Goal: Task Accomplishment & Management: Use online tool/utility

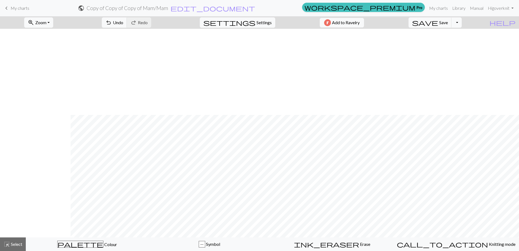
scroll to position [86, 71]
drag, startPoint x: 17, startPoint y: 6, endPoint x: 286, endPoint y: 15, distance: 269.8
click at [17, 6] on span "My charts" at bounding box center [20, 7] width 19 height 5
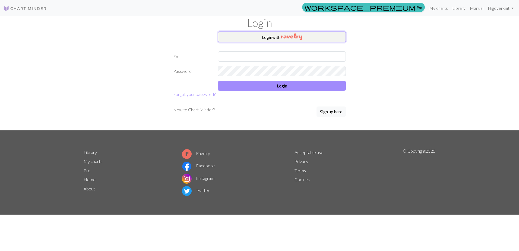
click at [279, 41] on button "Login with" at bounding box center [282, 36] width 128 height 11
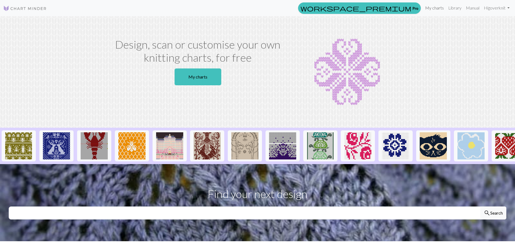
click at [434, 7] on link "My charts" at bounding box center [434, 7] width 23 height 11
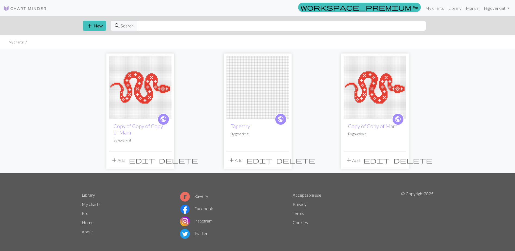
click at [171, 163] on button "delete" at bounding box center [178, 160] width 43 height 10
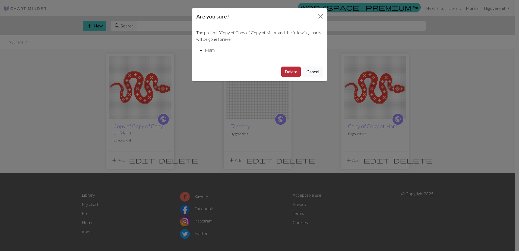
click at [287, 72] on button "Delete" at bounding box center [291, 72] width 20 height 10
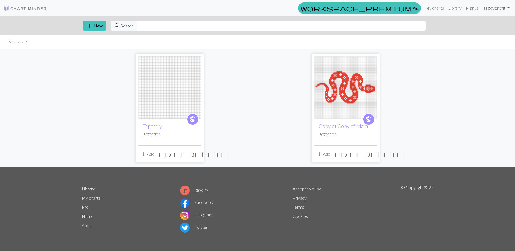
click at [373, 155] on span "delete" at bounding box center [383, 154] width 39 height 8
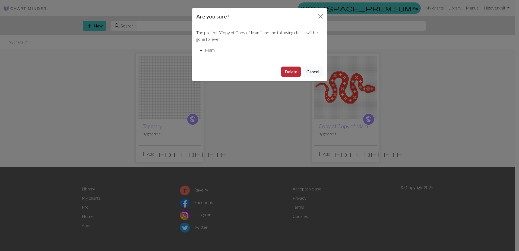
click at [294, 73] on button "Delete" at bounding box center [291, 72] width 20 height 10
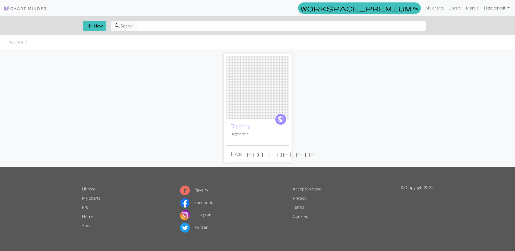
click at [262, 82] on img at bounding box center [257, 87] width 62 height 62
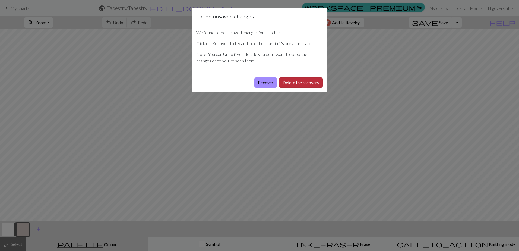
click at [290, 83] on button "Delete the recovery" at bounding box center [301, 82] width 44 height 10
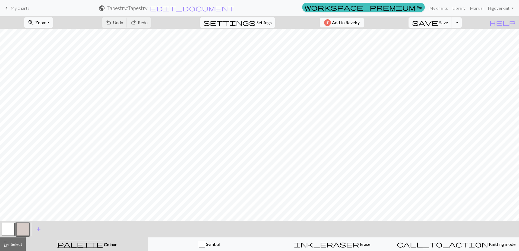
click at [257, 24] on span "Settings" at bounding box center [264, 22] width 15 height 7
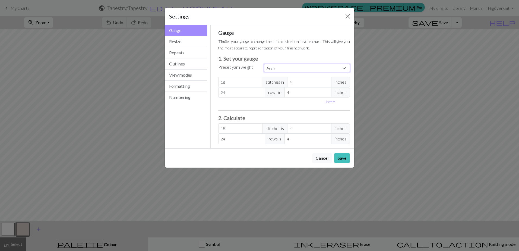
click at [278, 70] on select "Custom Square Lace Light Fingering Fingering Sport Double knit Worsted Aran Bul…" at bounding box center [307, 68] width 86 height 8
select select "dk"
click at [264, 64] on select "Custom Square Lace Light Fingering Fingering Sport Double knit Worsted Aran Bul…" at bounding box center [307, 68] width 86 height 8
type input "22"
type input "30"
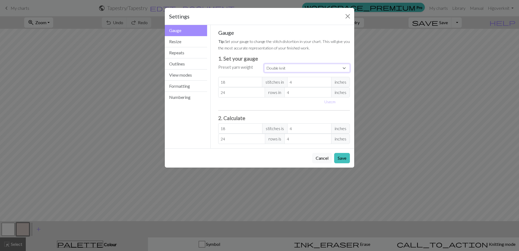
type input "22"
type input "30"
click at [244, 127] on input "22" at bounding box center [240, 128] width 44 height 10
type input "21"
type input "3.82"
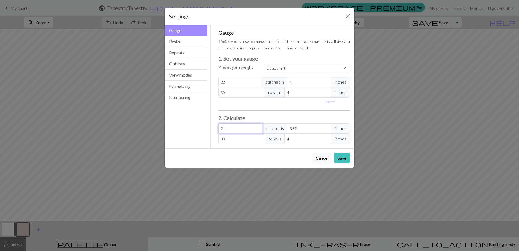
click at [259, 130] on input "21" at bounding box center [240, 128] width 44 height 10
type input "22"
type input "4"
type input "22"
click at [258, 127] on input "22" at bounding box center [240, 128] width 44 height 10
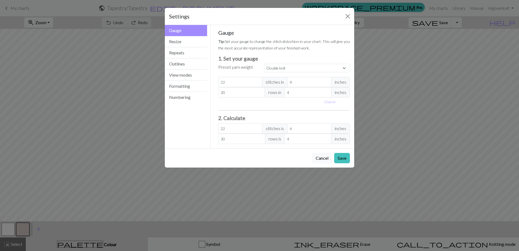
click at [343, 82] on span "inches" at bounding box center [340, 82] width 19 height 10
click at [330, 102] on button "Use cm" at bounding box center [330, 101] width 16 height 8
type input "10.16"
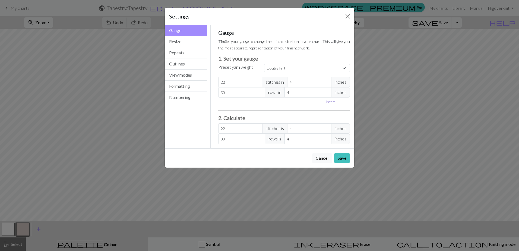
type input "10.16"
select select "custom"
type input "21"
click at [261, 83] on input "21" at bounding box center [241, 82] width 47 height 10
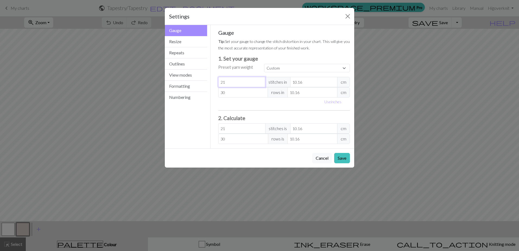
type input "20"
click at [260, 84] on input "20" at bounding box center [241, 82] width 47 height 10
type input "21"
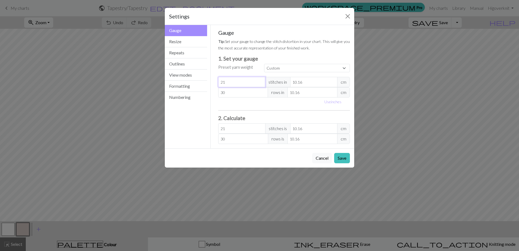
click at [260, 80] on input "21" at bounding box center [241, 82] width 47 height 10
type input "22"
click at [260, 80] on input "22" at bounding box center [241, 82] width 47 height 10
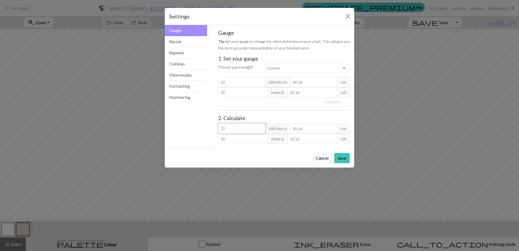
type input "21"
type input "9.7"
click at [260, 130] on input "21" at bounding box center [241, 128] width 47 height 10
type input "22"
type input "10.16"
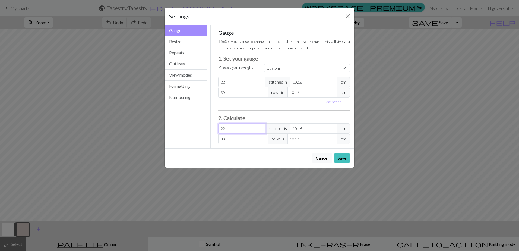
type input "22"
click at [260, 127] on input "22" at bounding box center [241, 128] width 47 height 10
click at [253, 105] on div "Use inches" at bounding box center [284, 101] width 138 height 8
click at [292, 67] on select "Custom Square Lace Light Fingering Fingering Sport Double knit Worsted Aran Bul…" at bounding box center [307, 68] width 86 height 8
select select "dk"
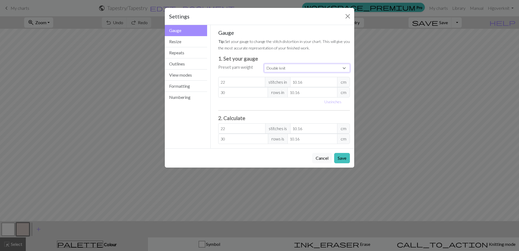
click at [264, 64] on select "Custom Square Lace Light Fingering Fingering Sport Double knit Worsted Aran Bul…" at bounding box center [307, 68] width 86 height 8
click at [327, 100] on button "Use inches" at bounding box center [333, 101] width 22 height 8
type input "4"
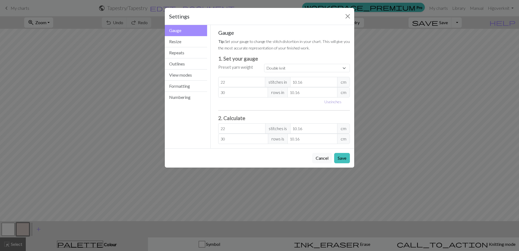
type input "4"
click at [333, 101] on button "Use cm" at bounding box center [330, 101] width 16 height 8
type input "10.16"
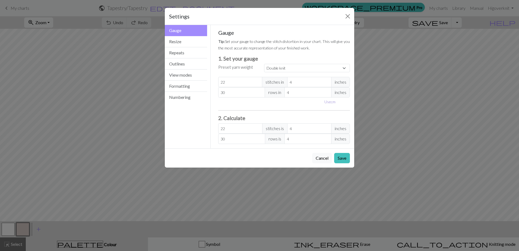
type input "10.16"
click at [187, 44] on button "Resize" at bounding box center [186, 41] width 42 height 11
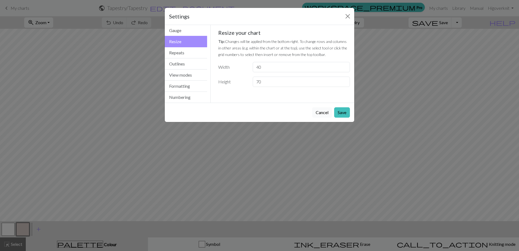
click at [321, 109] on button "Cancel" at bounding box center [322, 112] width 20 height 10
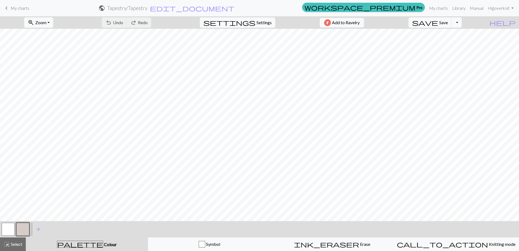
click at [19, 5] on span "My charts" at bounding box center [20, 7] width 19 height 5
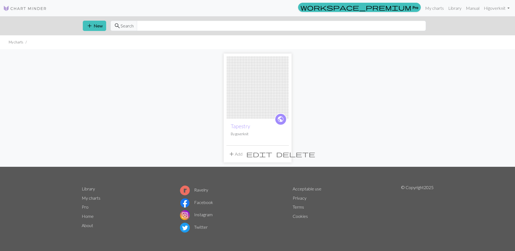
click at [284, 151] on span "delete" at bounding box center [295, 154] width 39 height 8
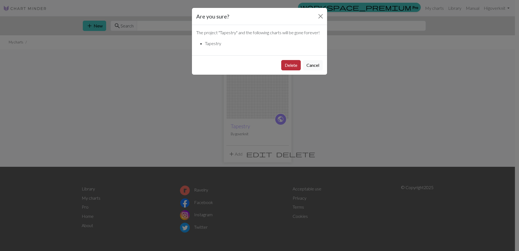
click at [285, 61] on button "Delete" at bounding box center [291, 65] width 20 height 10
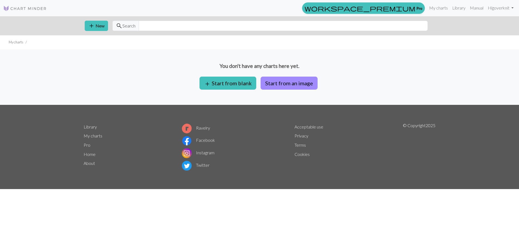
click at [457, 10] on link "Library" at bounding box center [459, 7] width 18 height 11
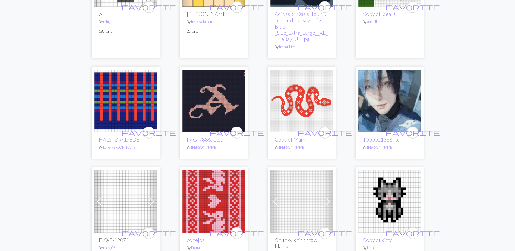
scroll to position [489, 0]
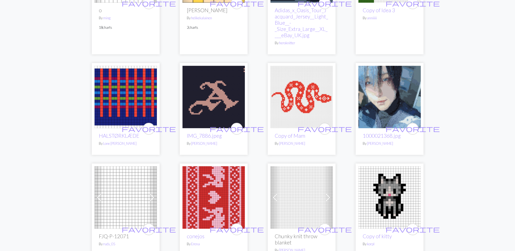
click at [291, 100] on img at bounding box center [301, 97] width 62 height 62
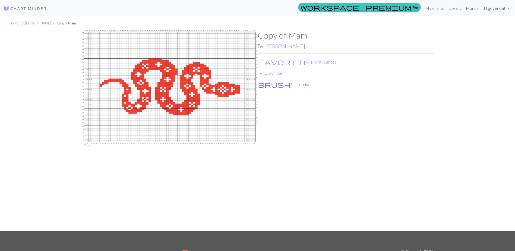
click at [277, 86] on button "brush Customise" at bounding box center [284, 84] width 53 height 7
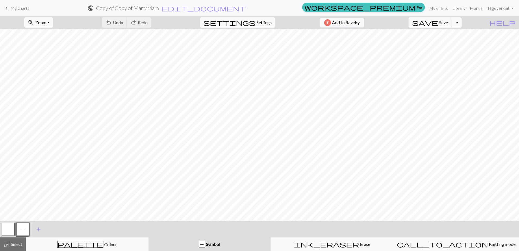
click at [23, 7] on span "My charts" at bounding box center [20, 7] width 19 height 5
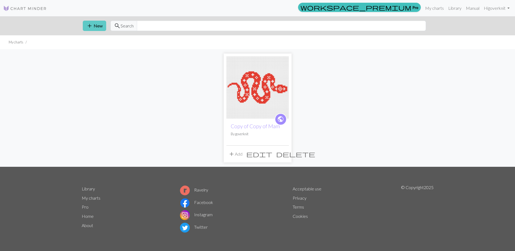
click at [84, 23] on button "add New" at bounding box center [94, 26] width 23 height 10
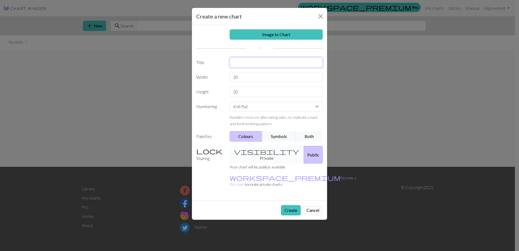
click at [245, 64] on input "text" at bounding box center [276, 62] width 93 height 10
type input "Tapestry"
click at [308, 205] on button "Cancel" at bounding box center [313, 210] width 20 height 10
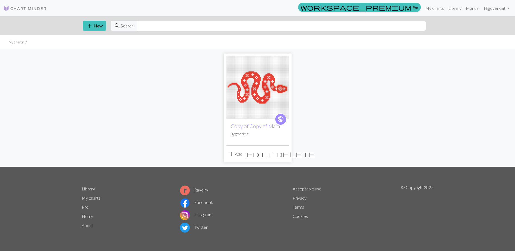
click at [260, 103] on img at bounding box center [257, 87] width 62 height 62
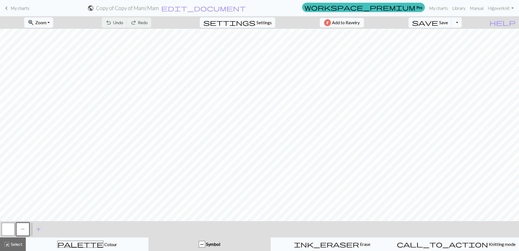
click at [258, 25] on span "Settings" at bounding box center [264, 22] width 15 height 7
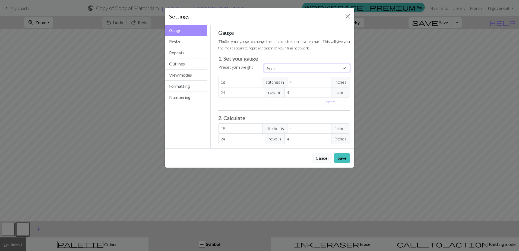
click at [287, 70] on select "Custom Square Lace Light Fingering Fingering Sport Double knit Worsted Aran Bul…" at bounding box center [307, 68] width 86 height 8
select select "dk"
click at [264, 64] on select "Custom Square Lace Light Fingering Fingering Sport Double knit Worsted Aran Bul…" at bounding box center [307, 68] width 86 height 8
type input "22"
type input "30"
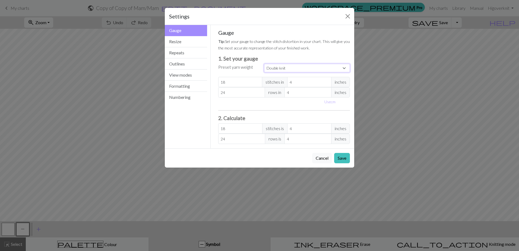
type input "22"
type input "30"
click at [341, 157] on button "Save" at bounding box center [342, 158] width 16 height 10
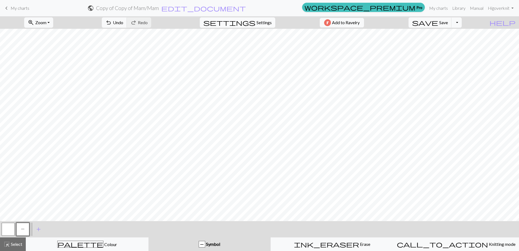
click at [257, 21] on span "Settings" at bounding box center [264, 22] width 15 height 7
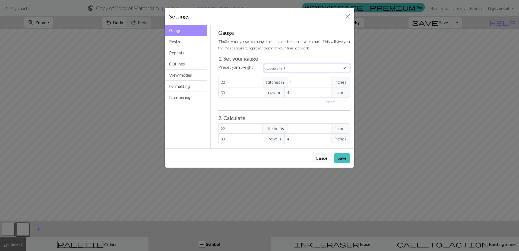
click at [282, 70] on select "Custom Square Lace Light Fingering Fingering Sport Double knit Worsted Aran Bul…" at bounding box center [307, 68] width 86 height 8
select select "aran"
click at [264, 64] on select "Custom Square Lace Light Fingering Fingering Sport Double knit Worsted Aran Bul…" at bounding box center [307, 68] width 86 height 8
type input "18"
type input "24"
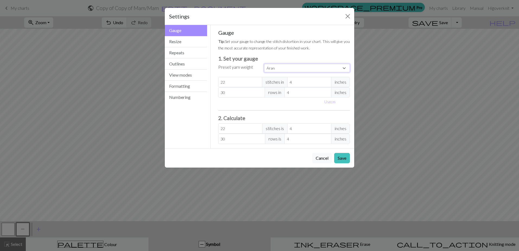
type input "18"
type input "24"
click at [342, 153] on button "Save" at bounding box center [342, 158] width 16 height 10
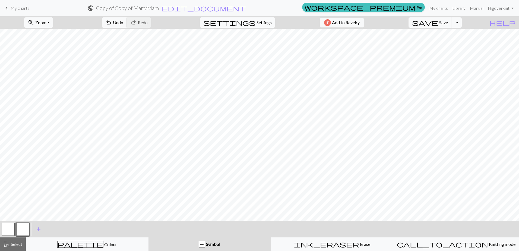
click at [260, 23] on span "Settings" at bounding box center [264, 22] width 15 height 7
select select "aran"
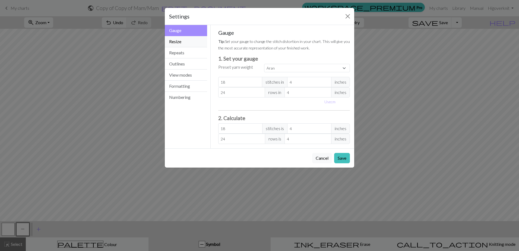
click at [180, 38] on button "Resize" at bounding box center [186, 41] width 42 height 11
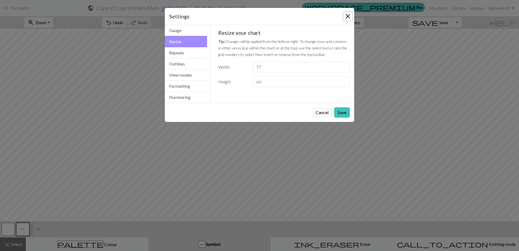
click at [345, 17] on button "Close" at bounding box center [347, 16] width 9 height 9
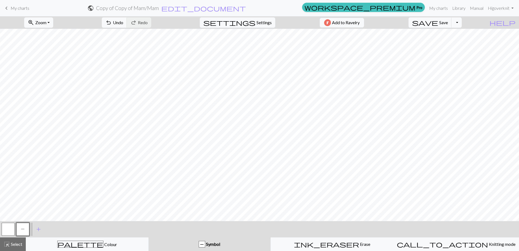
click at [9, 9] on span "keyboard_arrow_left" at bounding box center [6, 8] width 7 height 8
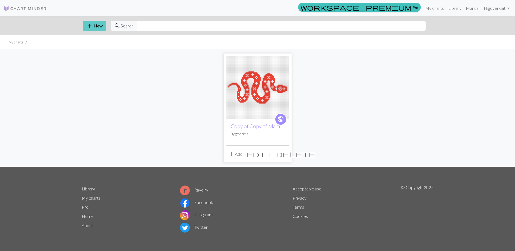
click at [96, 27] on button "add New" at bounding box center [94, 26] width 23 height 10
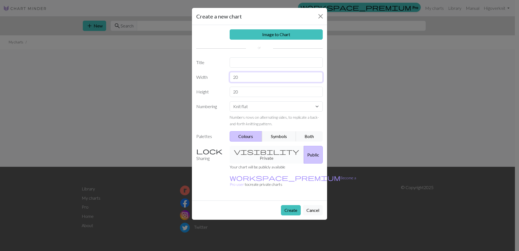
click at [239, 76] on input "20" at bounding box center [276, 77] width 93 height 10
type input "66"
click at [252, 92] on input "20" at bounding box center [276, 92] width 93 height 10
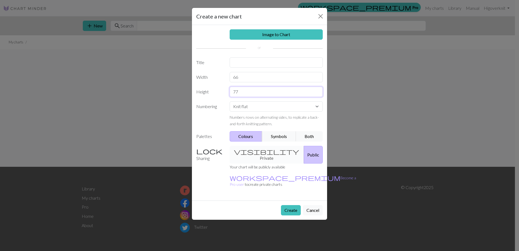
type input "77"
click at [249, 60] on input "text" at bounding box center [276, 62] width 93 height 10
type input "Tapestry"
click at [295, 205] on button "Create" at bounding box center [291, 210] width 20 height 10
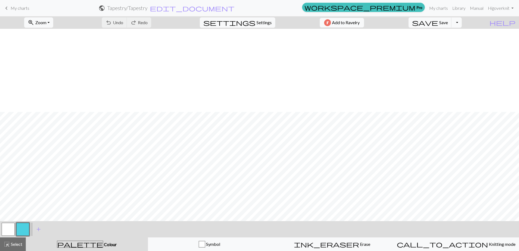
scroll to position [254, 0]
click at [45, 20] on button "zoom_in Zoom Zoom" at bounding box center [38, 22] width 29 height 10
click at [45, 36] on button "Fit all" at bounding box center [45, 34] width 43 height 9
click at [241, 24] on div "settings Settings" at bounding box center [238, 22] width 84 height 12
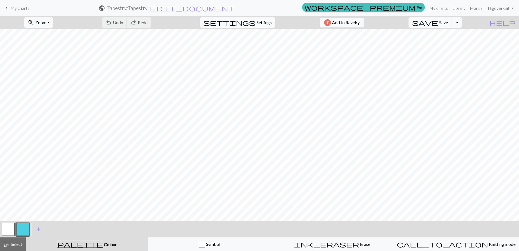
click at [252, 23] on span "settings" at bounding box center [229, 23] width 52 height 8
select select "aran"
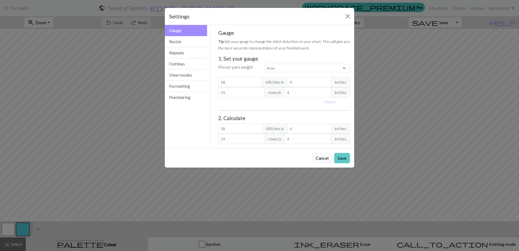
click at [340, 159] on button "Save" at bounding box center [342, 158] width 16 height 10
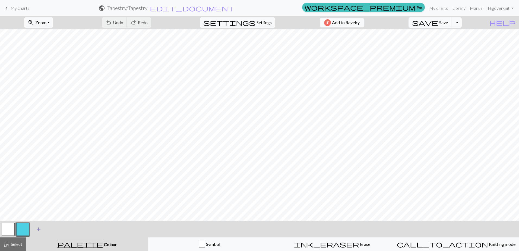
click at [37, 229] on span "add" at bounding box center [38, 229] width 7 height 8
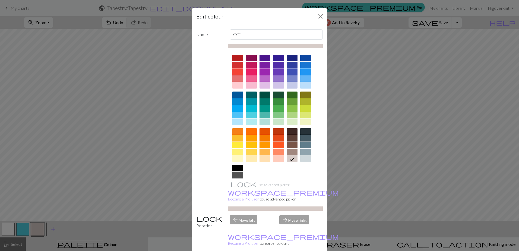
click at [289, 121] on div at bounding box center [292, 122] width 11 height 7
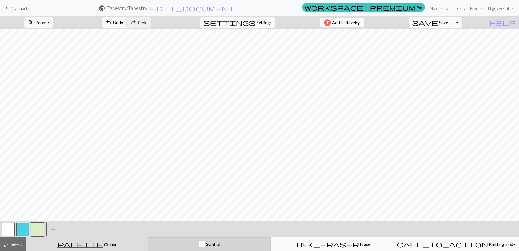
click at [205, 243] on div "button" at bounding box center [202, 244] width 7 height 7
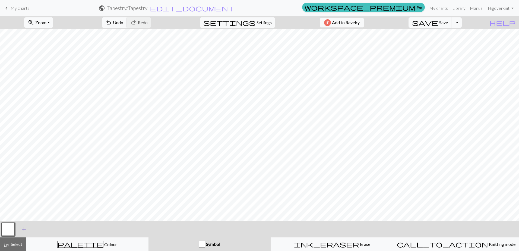
click at [24, 229] on span "add" at bounding box center [24, 229] width 7 height 8
click at [10, 228] on button "button" at bounding box center [8, 229] width 13 height 13
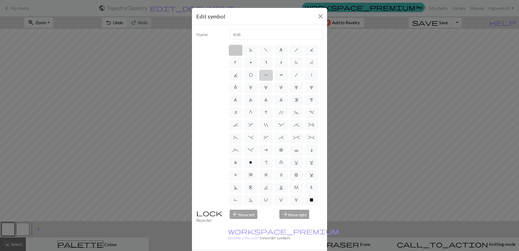
click at [273, 72] on label "P" at bounding box center [266, 75] width 14 height 11
click at [268, 72] on input "P" at bounding box center [266, 74] width 4 height 4
radio input "true"
type input "purl"
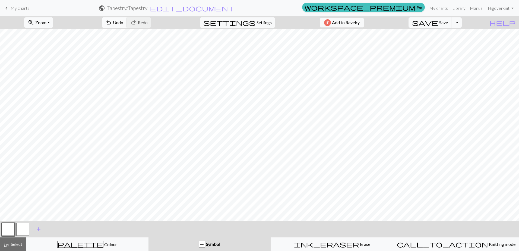
click at [123, 21] on span "Undo" at bounding box center [118, 22] width 10 height 5
click at [20, 230] on button "button" at bounding box center [22, 229] width 13 height 13
click at [23, 231] on button "button" at bounding box center [22, 229] width 13 height 13
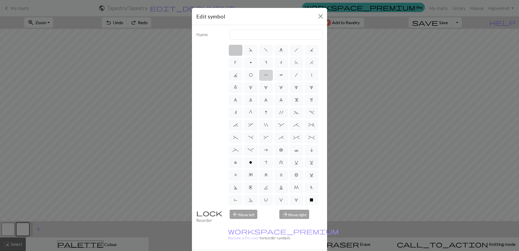
click at [273, 72] on label "P" at bounding box center [266, 75] width 14 height 11
click at [268, 72] on input "P" at bounding box center [266, 74] width 4 height 4
radio input "true"
type input "purl"
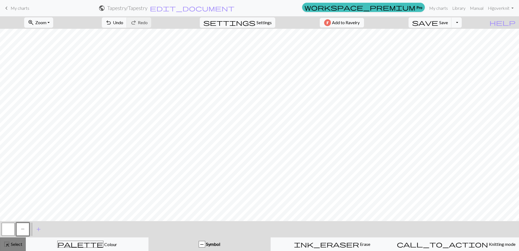
click at [15, 242] on span "Select" at bounding box center [16, 243] width 12 height 5
click at [15, 241] on div "highlight_alt Select Select" at bounding box center [13, 244] width 19 height 7
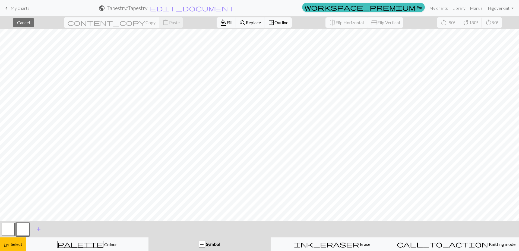
click at [24, 227] on span "P" at bounding box center [23, 229] width 4 height 4
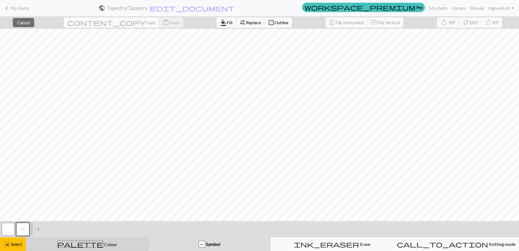
click at [101, 244] on div "palette Colour Colour" at bounding box center [87, 244] width 116 height 7
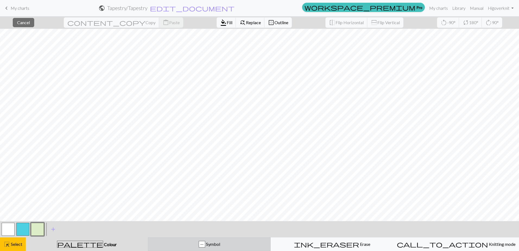
click at [192, 242] on div "P Symbol" at bounding box center [209, 244] width 116 height 7
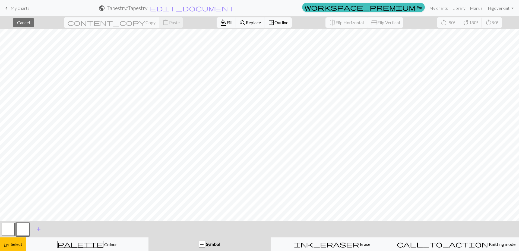
click at [21, 229] on span "P" at bounding box center [23, 229] width 4 height 4
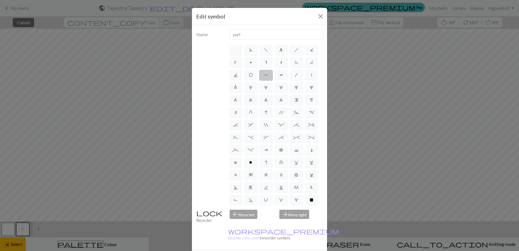
click at [21, 229] on div "Edit symbol Name purl d f g h j k p s t F H J O P T / | 0 1 2 3 4 5 6 7 8 9 e m…" at bounding box center [259, 125] width 519 height 251
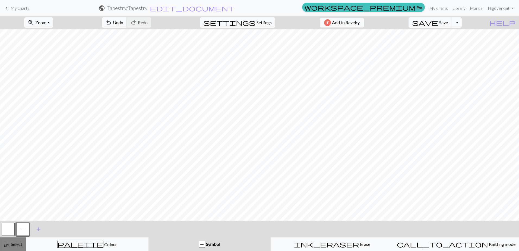
click at [21, 245] on span "Select" at bounding box center [16, 243] width 12 height 5
click at [21, 240] on button "highlight_alt Select Select" at bounding box center [13, 244] width 26 height 14
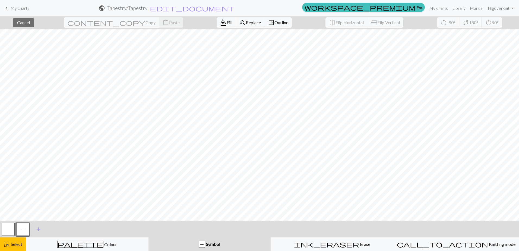
click at [20, 230] on button "P" at bounding box center [22, 229] width 13 height 13
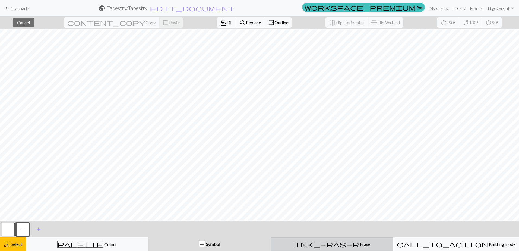
click at [321, 238] on button "ink_eraser Erase Erase" at bounding box center [332, 244] width 123 height 14
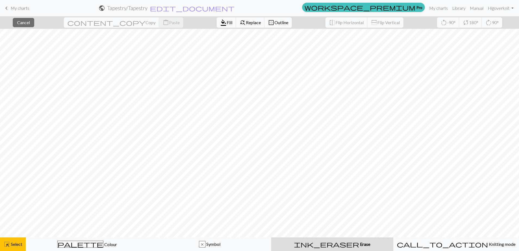
click at [343, 245] on div "ink_eraser Erase Erase" at bounding box center [332, 244] width 116 height 7
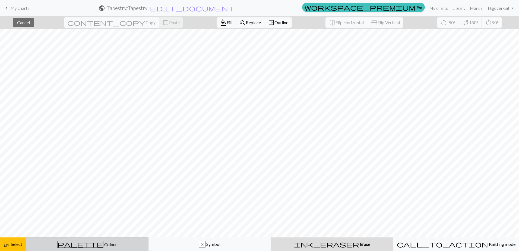
click at [120, 251] on button "palette Colour Colour" at bounding box center [87, 244] width 123 height 14
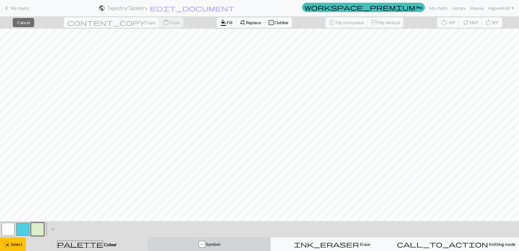
click at [187, 242] on div "P Symbol" at bounding box center [209, 244] width 116 height 7
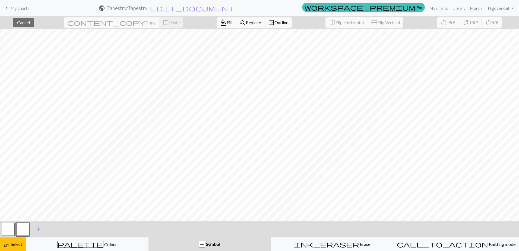
click at [186, 242] on div "P Symbol" at bounding box center [210, 244] width 116 height 7
click at [7, 229] on button "button" at bounding box center [8, 229] width 13 height 13
click at [19, 228] on button "P" at bounding box center [22, 229] width 13 height 13
click at [30, 23] on span "Cancel" at bounding box center [23, 22] width 13 height 5
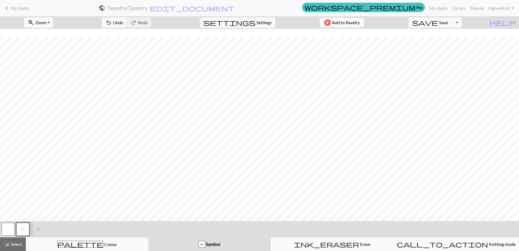
scroll to position [109, 0]
click at [47, 26] on button "zoom_in Zoom Zoom" at bounding box center [38, 22] width 29 height 10
click at [53, 62] on button "50%" at bounding box center [45, 65] width 43 height 9
click at [46, 20] on span "Zoom" at bounding box center [40, 22] width 11 height 5
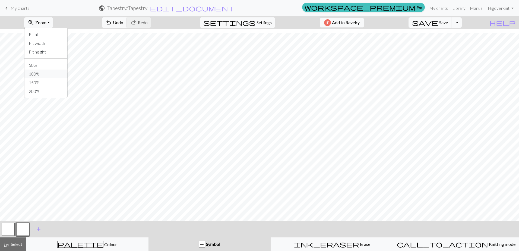
click at [62, 71] on button "100%" at bounding box center [45, 74] width 43 height 9
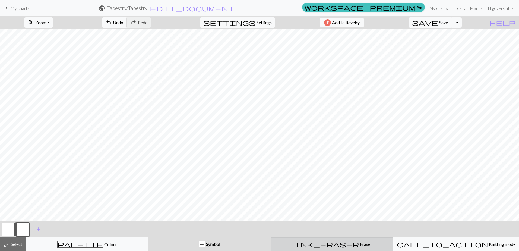
click at [329, 239] on button "ink_eraser Erase Erase" at bounding box center [332, 244] width 123 height 14
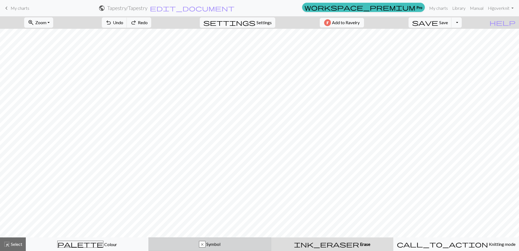
click at [169, 245] on div "x Symbol" at bounding box center [210, 244] width 116 height 7
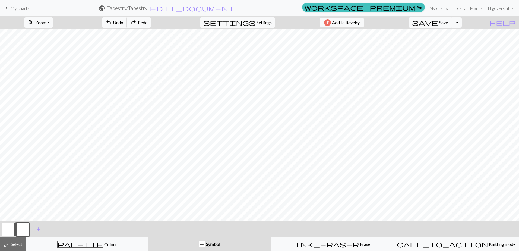
click at [12, 228] on button "button" at bounding box center [8, 229] width 13 height 13
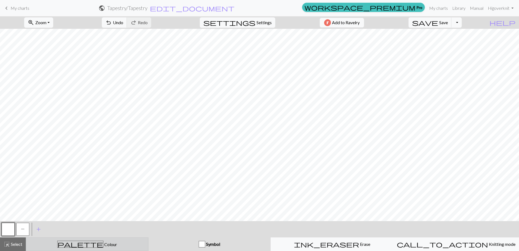
click at [74, 242] on div "palette Colour Colour" at bounding box center [87, 244] width 116 height 7
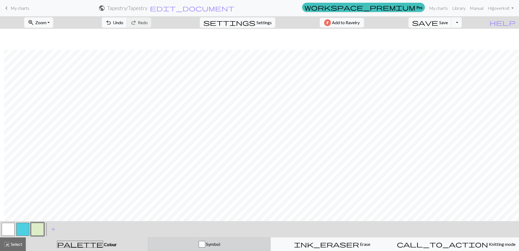
scroll to position [27, 4]
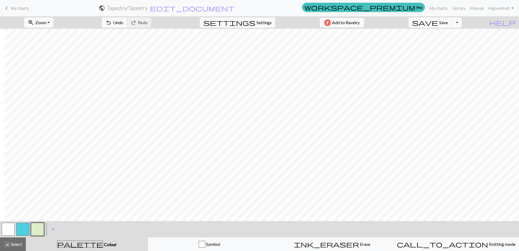
click at [4, 228] on button "button" at bounding box center [8, 229] width 13 height 13
click at [37, 229] on button "button" at bounding box center [37, 229] width 13 height 13
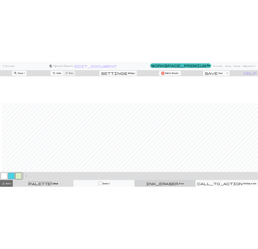
scroll to position [54, 4]
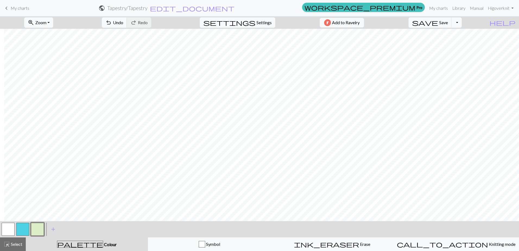
click at [7, 223] on button "button" at bounding box center [8, 229] width 13 height 13
click at [34, 228] on button "button" at bounding box center [37, 229] width 13 height 13
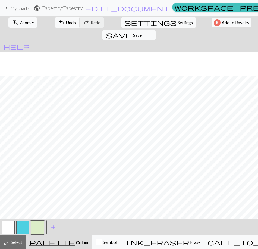
scroll to position [81, 117]
click at [3, 224] on button "button" at bounding box center [8, 226] width 13 height 13
click at [42, 223] on button "button" at bounding box center [37, 226] width 13 height 13
click at [7, 227] on button "button" at bounding box center [8, 226] width 13 height 13
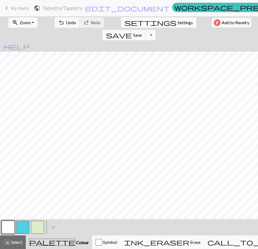
click at [36, 227] on button "button" at bounding box center [37, 226] width 13 height 13
click at [10, 226] on button "button" at bounding box center [8, 226] width 13 height 13
click at [38, 228] on button "button" at bounding box center [37, 226] width 13 height 13
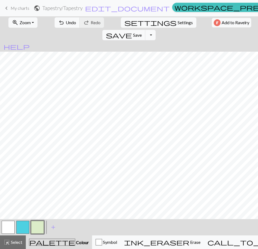
click at [8, 228] on button "button" at bounding box center [8, 226] width 13 height 13
click at [36, 228] on button "button" at bounding box center [37, 226] width 13 height 13
click at [6, 229] on button "button" at bounding box center [8, 226] width 13 height 13
click at [41, 224] on button "button" at bounding box center [37, 226] width 13 height 13
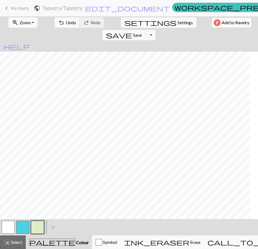
scroll to position [136, 109]
click at [10, 227] on button "button" at bounding box center [8, 226] width 13 height 13
click at [38, 228] on button "button" at bounding box center [37, 226] width 13 height 13
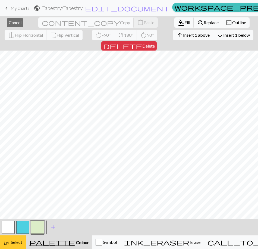
click at [13, 246] on button "highlight_alt Select Select" at bounding box center [13, 242] width 26 height 14
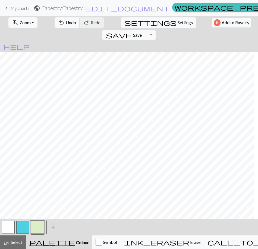
scroll to position [217, 111]
click at [5, 225] on button "button" at bounding box center [8, 226] width 13 height 13
click at [32, 229] on button "button" at bounding box center [37, 226] width 13 height 13
click at [8, 229] on button "button" at bounding box center [8, 226] width 13 height 13
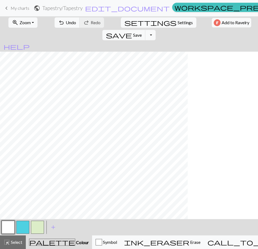
scroll to position [217, 72]
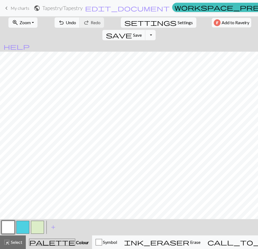
click at [38, 227] on button "button" at bounding box center [37, 226] width 13 height 13
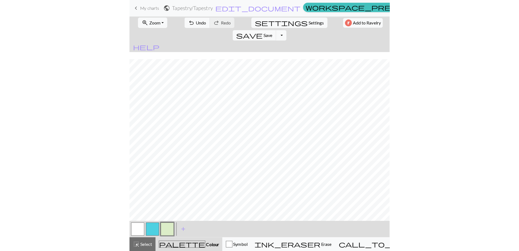
scroll to position [244, 130]
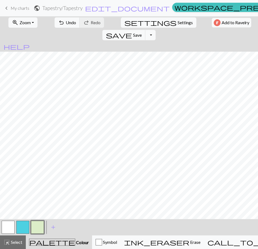
click at [5, 231] on button "button" at bounding box center [8, 226] width 13 height 13
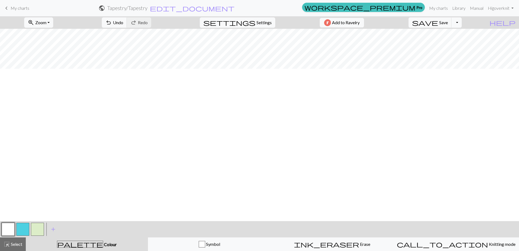
scroll to position [0, 0]
click at [257, 22] on span "Settings" at bounding box center [264, 22] width 15 height 7
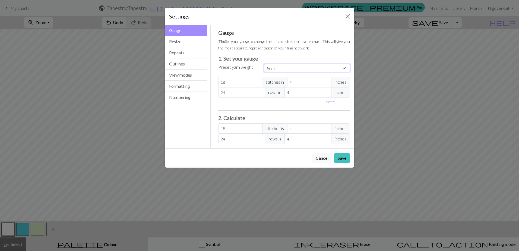
click at [283, 67] on select "Custom Square Lace Light Fingering Fingering Sport Double knit Worsted Aran Bul…" at bounding box center [307, 68] width 86 height 8
select select "dk"
click at [264, 64] on select "Custom Square Lace Light Fingering Fingering Sport Double knit Worsted Aran Bul…" at bounding box center [307, 68] width 86 height 8
type input "22"
type input "30"
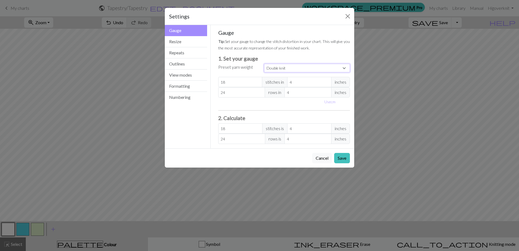
type input "22"
type input "30"
click at [343, 155] on button "Save" at bounding box center [342, 158] width 16 height 10
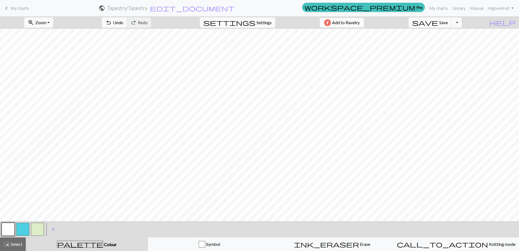
click at [256, 18] on button "settings Settings" at bounding box center [237, 22] width 75 height 10
select select "dk"
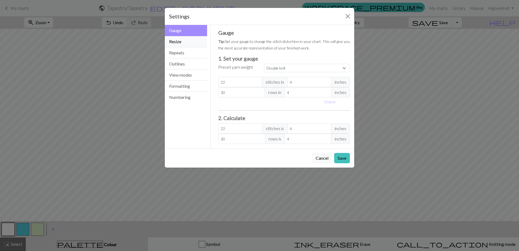
click at [192, 42] on button "Resize" at bounding box center [186, 41] width 42 height 11
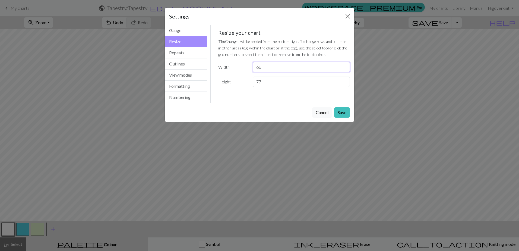
drag, startPoint x: 296, startPoint y: 66, endPoint x: 254, endPoint y: 67, distance: 42.4
click at [254, 67] on input "66" at bounding box center [301, 67] width 97 height 10
type input "88"
click at [257, 80] on input "77" at bounding box center [301, 82] width 97 height 10
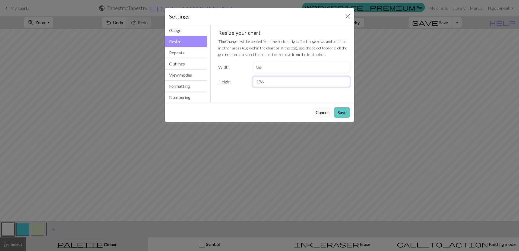
type input "196"
click at [338, 108] on button "Save" at bounding box center [342, 112] width 16 height 10
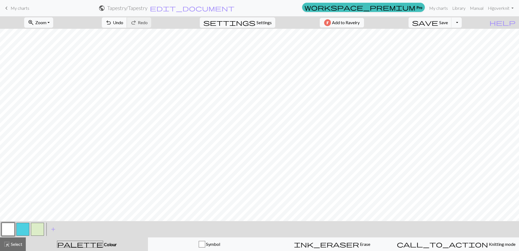
click at [127, 25] on button "undo Undo Undo" at bounding box center [114, 22] width 25 height 10
click at [462, 20] on button "Toggle Dropdown" at bounding box center [457, 22] width 10 height 10
click at [459, 35] on button "file_copy Save a copy" at bounding box center [417, 34] width 90 height 9
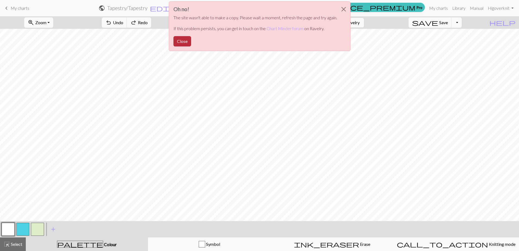
click at [184, 42] on button "Close" at bounding box center [182, 41] width 18 height 10
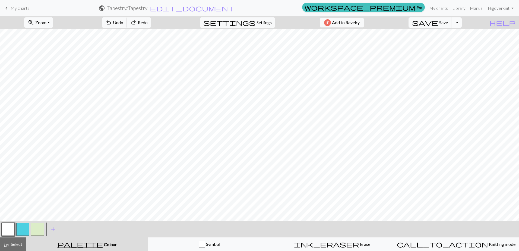
click at [462, 23] on button "Toggle Dropdown" at bounding box center [457, 22] width 10 height 10
click at [457, 46] on button "save_alt Download" at bounding box center [417, 43] width 90 height 9
click at [240, 14] on button "Download" at bounding box center [246, 17] width 26 height 10
click at [261, 23] on span "Settings" at bounding box center [264, 22] width 15 height 7
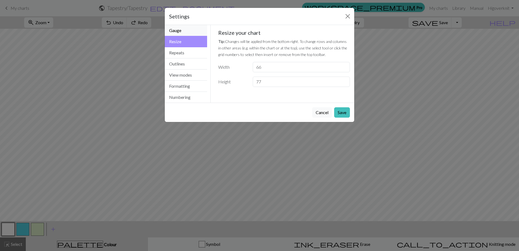
click at [188, 32] on button "Gauge" at bounding box center [186, 30] width 42 height 11
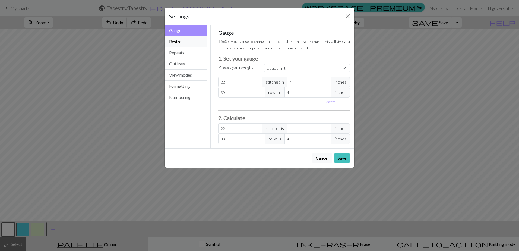
click at [189, 46] on button "Resize" at bounding box center [186, 41] width 42 height 11
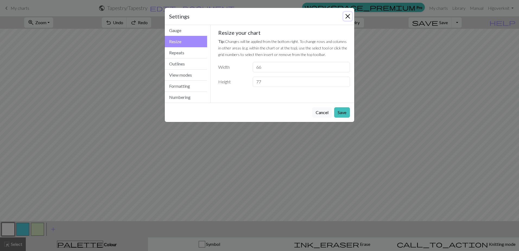
click at [350, 13] on button "Close" at bounding box center [347, 16] width 9 height 9
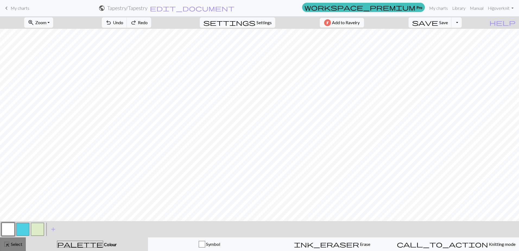
click at [9, 242] on span "highlight_alt" at bounding box center [7, 244] width 7 height 8
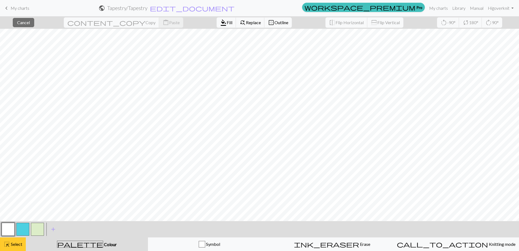
click at [23, 244] on button "highlight_alt Select Select" at bounding box center [13, 244] width 26 height 14
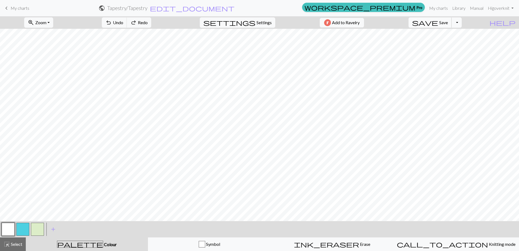
click at [451, 26] on button "save Save Save" at bounding box center [430, 22] width 43 height 10
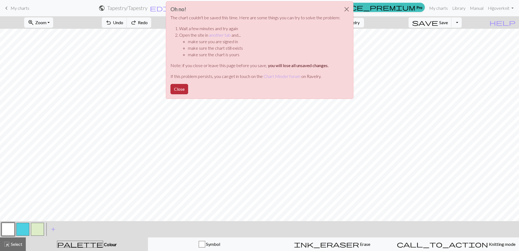
click at [175, 87] on button "Close" at bounding box center [180, 89] width 18 height 10
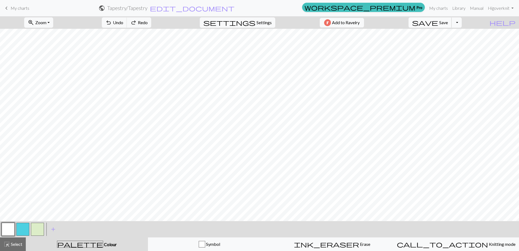
click at [452, 20] on button "save Save Save" at bounding box center [430, 22] width 43 height 10
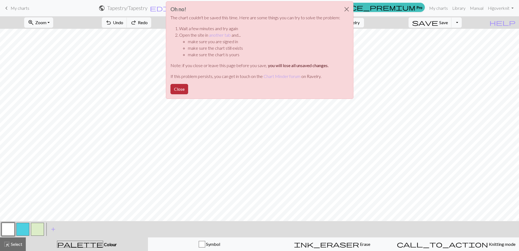
click at [182, 89] on button "Close" at bounding box center [180, 89] width 18 height 10
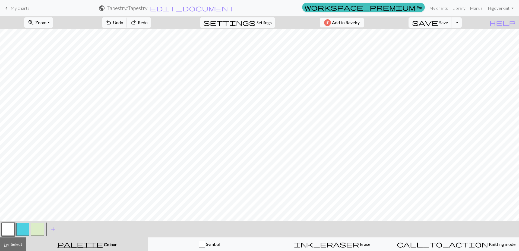
click at [18, 8] on span "My charts" at bounding box center [20, 7] width 19 height 5
click at [462, 25] on button "Toggle Dropdown" at bounding box center [457, 22] width 10 height 10
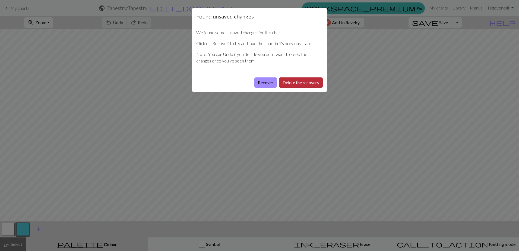
click at [297, 83] on button "Delete the recovery" at bounding box center [301, 82] width 44 height 10
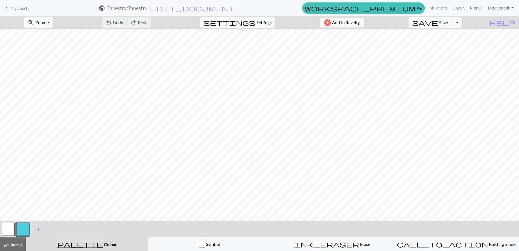
click at [10, 9] on link "keyboard_arrow_left My charts" at bounding box center [16, 8] width 26 height 9
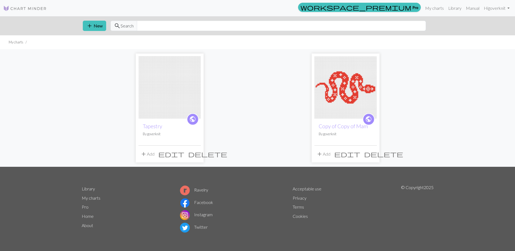
click at [357, 85] on img at bounding box center [345, 87] width 62 height 62
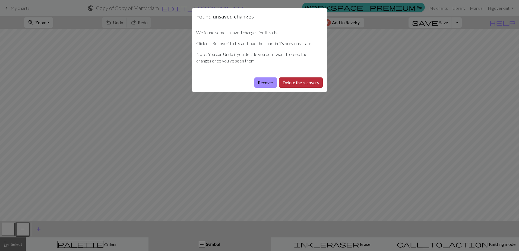
click at [291, 78] on button "Delete the recovery" at bounding box center [301, 82] width 44 height 10
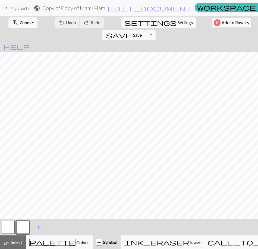
scroll to position [109, 97]
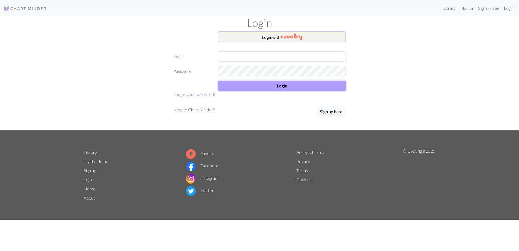
click at [316, 87] on button "Login" at bounding box center [282, 86] width 128 height 10
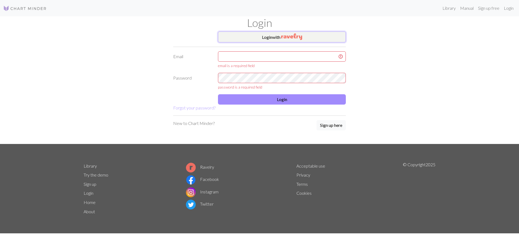
click at [288, 33] on img "button" at bounding box center [291, 36] width 21 height 7
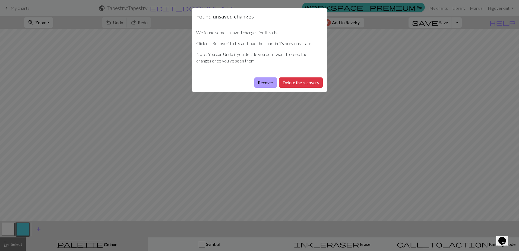
click at [266, 80] on button "Recover" at bounding box center [265, 82] width 23 height 10
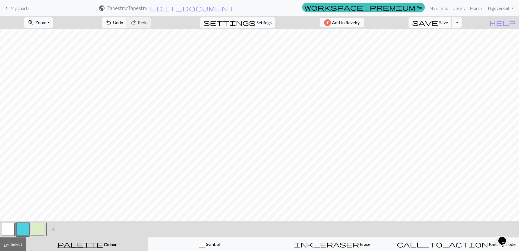
click at [448, 20] on span "Save" at bounding box center [443, 22] width 9 height 5
